Goal: Information Seeking & Learning: Learn about a topic

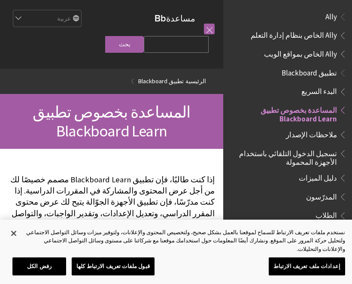
scroll to position [89, 0]
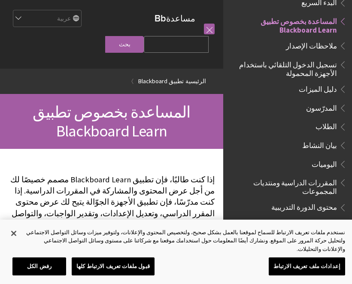
click at [325, 125] on span "الطلاب" at bounding box center [326, 126] width 21 height 12
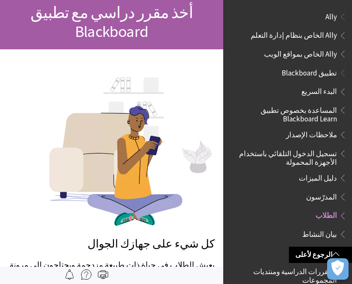
scroll to position [91, 0]
